Goal: Information Seeking & Learning: Learn about a topic

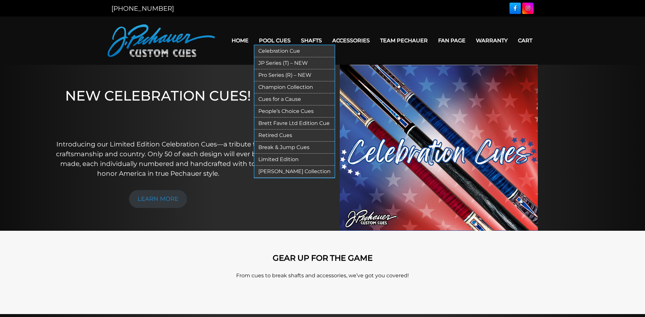
click at [266, 76] on link "Pro Series (R) – NEW" at bounding box center [295, 75] width 80 height 12
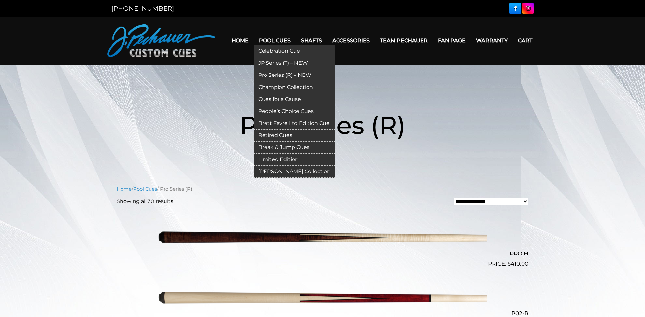
click at [273, 158] on link "Limited Edition" at bounding box center [295, 160] width 80 height 12
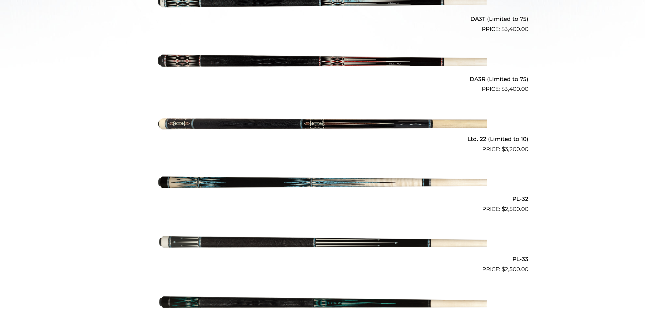
scroll to position [310, 0]
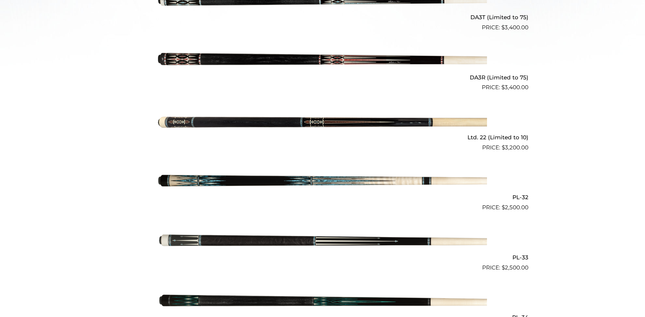
click at [395, 180] on img at bounding box center [322, 182] width 329 height 55
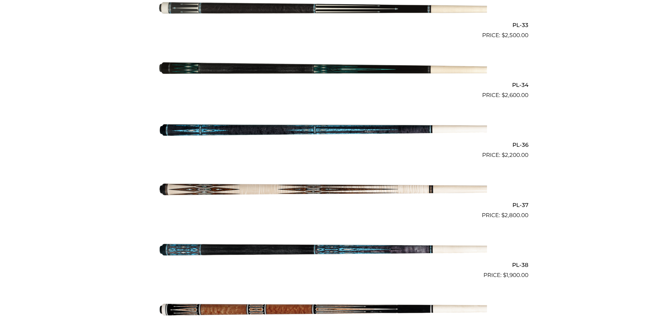
scroll to position [551, 0]
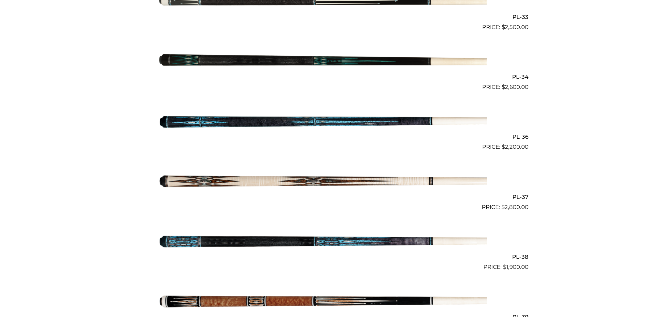
click at [394, 184] on img at bounding box center [322, 181] width 329 height 55
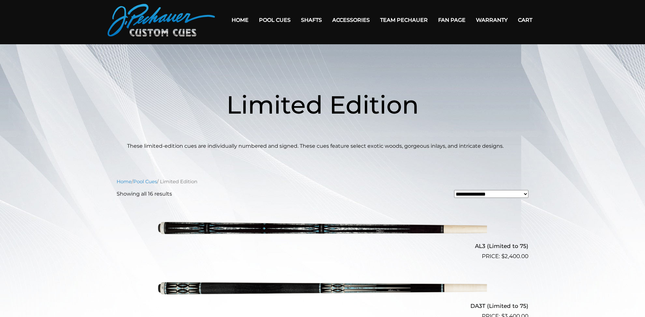
scroll to position [0, 0]
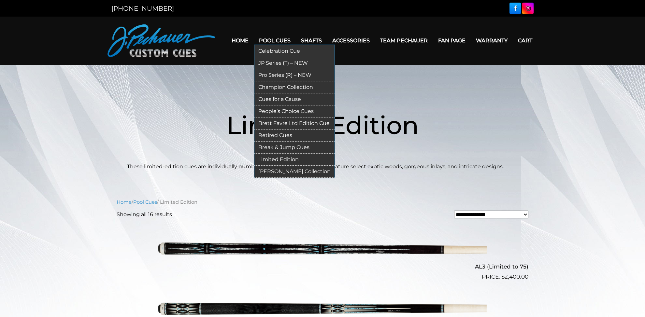
click at [273, 136] on link "Retired Cues" at bounding box center [295, 136] width 80 height 12
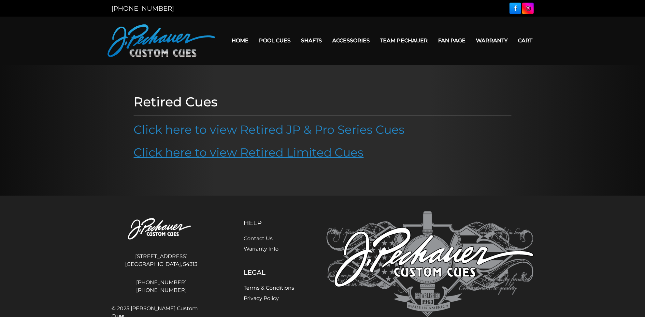
click at [286, 153] on link "Click here to view Retired Limited Cues" at bounding box center [249, 152] width 230 height 14
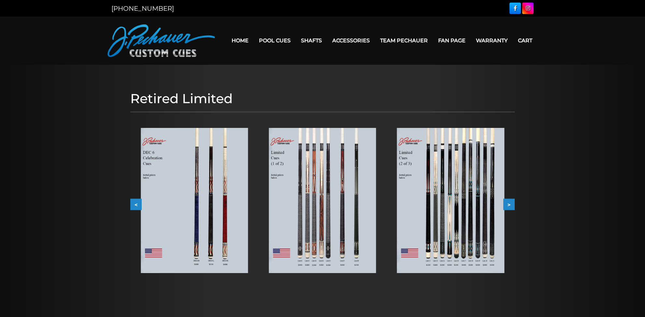
click at [457, 198] on img at bounding box center [450, 200] width 107 height 145
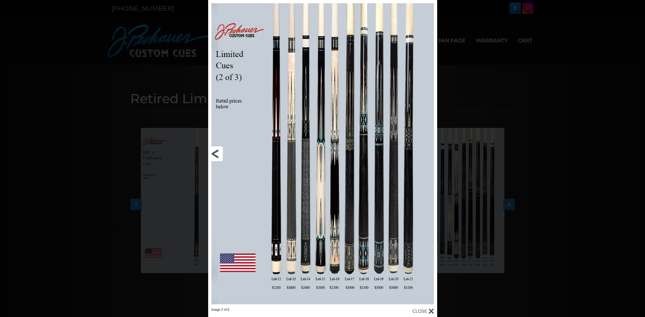
click at [216, 153] on link at bounding box center [259, 154] width 103 height 308
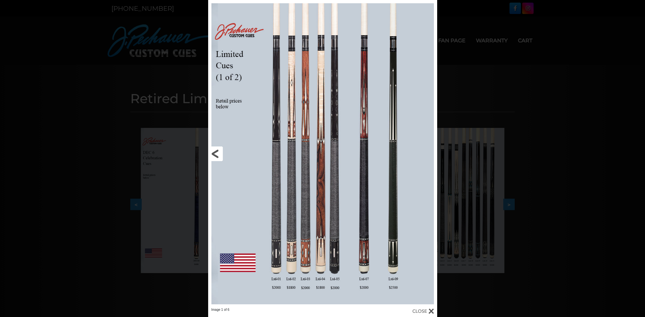
click at [216, 153] on link at bounding box center [259, 154] width 103 height 308
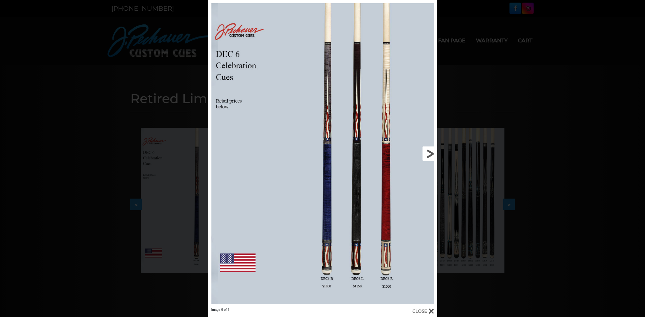
click at [427, 157] on link at bounding box center [385, 154] width 103 height 308
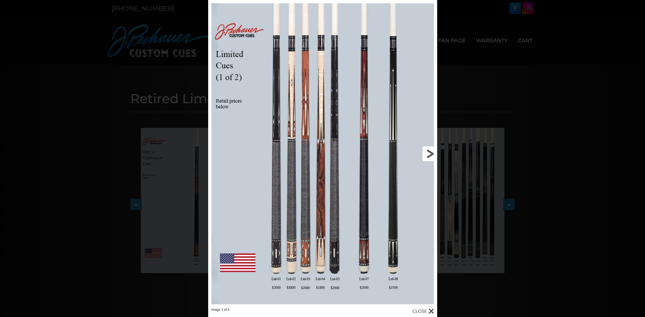
click at [429, 155] on link at bounding box center [385, 154] width 103 height 308
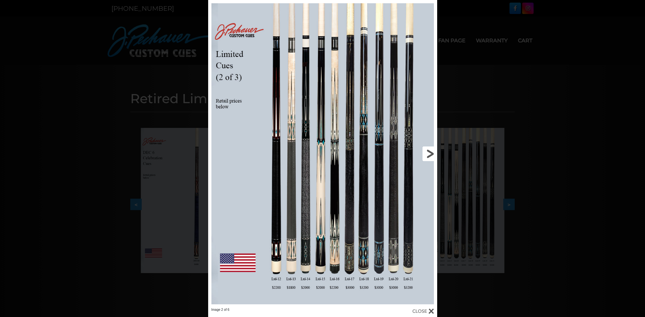
click at [429, 155] on link at bounding box center [385, 154] width 103 height 308
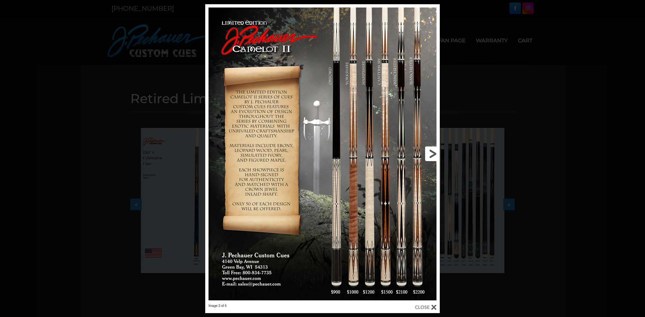
click at [429, 155] on link at bounding box center [387, 154] width 106 height 300
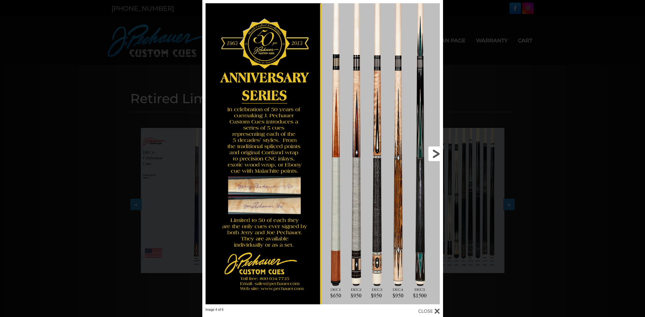
click at [430, 155] on link at bounding box center [389, 154] width 109 height 308
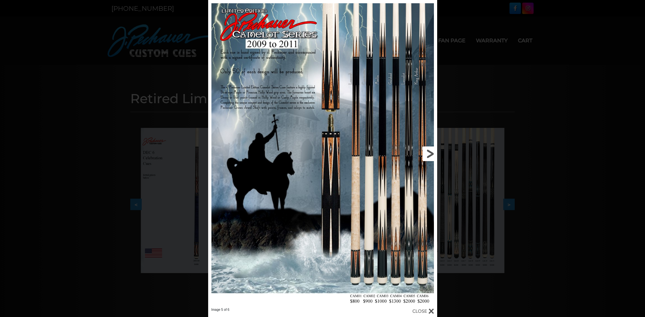
click at [430, 155] on link at bounding box center [385, 154] width 103 height 308
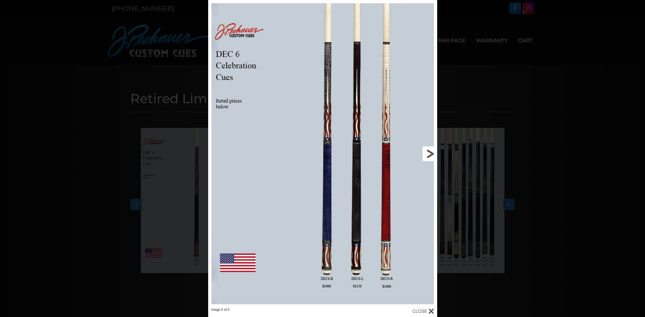
click at [430, 155] on link at bounding box center [385, 154] width 103 height 308
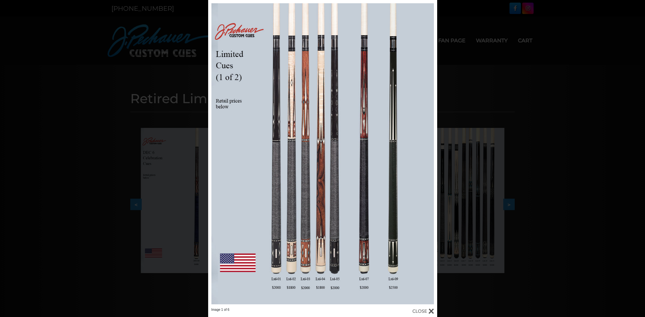
click at [421, 309] on div at bounding box center [424, 311] width 22 height 7
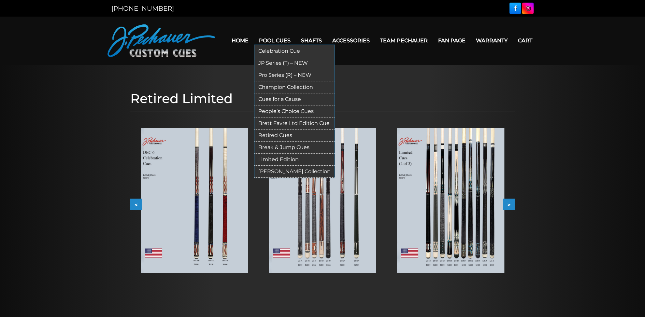
click at [265, 98] on link "Cues for a Cause" at bounding box center [295, 100] width 80 height 12
